Goal: Browse casually: Explore the website without a specific task or goal

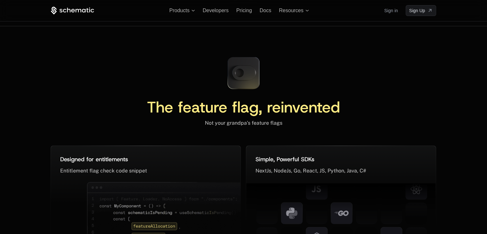
scroll to position [2917, 0]
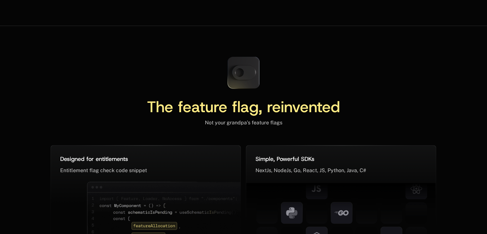
scroll to position [2918, 0]
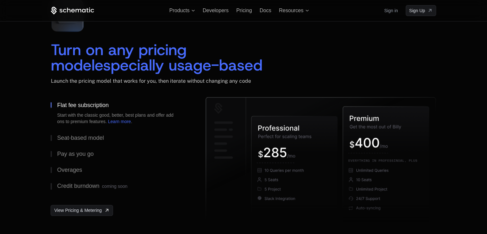
scroll to position [790, 0]
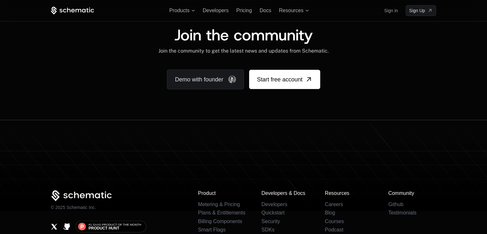
scroll to position [3966, 0]
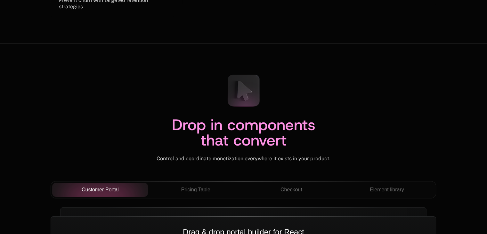
scroll to position [2178, 0]
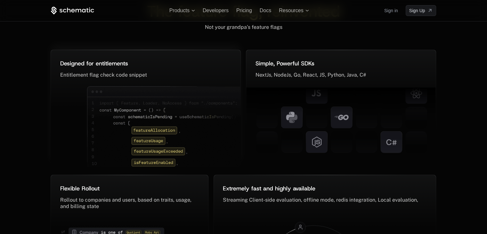
scroll to position [3000, 0]
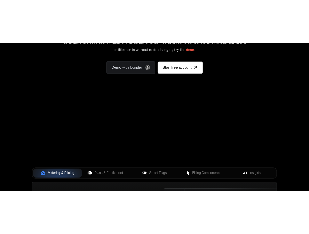
scroll to position [128, 0]
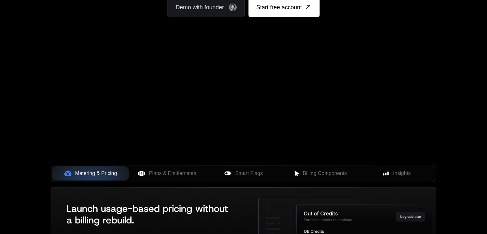
click at [240, 124] on div "Your browser does not support the video tag." at bounding box center [243, 61] width 416 height 270
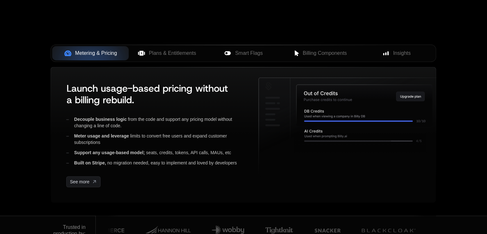
scroll to position [224, 0]
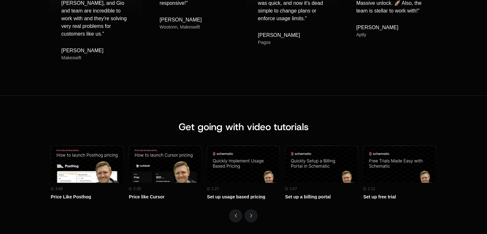
scroll to position [2786, 0]
